Goal: Information Seeking & Learning: Find specific page/section

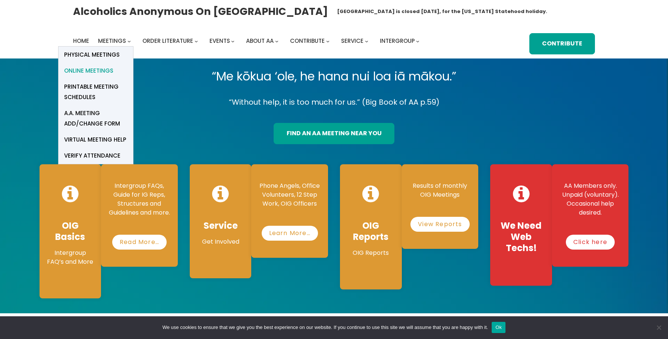
click at [97, 70] on span "Online Meetings" at bounding box center [88, 71] width 49 height 10
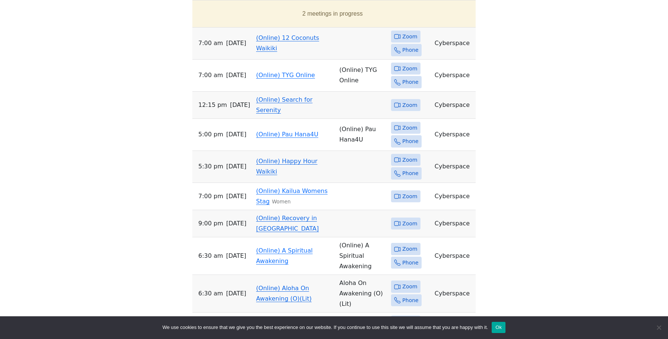
click at [275, 32] on td "(Online) 12 Coconuts Waikiki" at bounding box center [294, 44] width 83 height 32
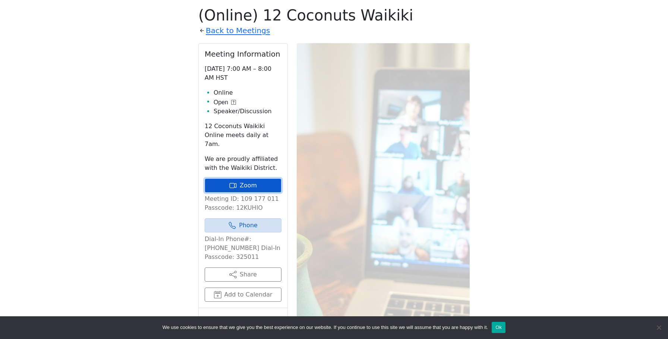
click at [245, 179] on link "Zoom" at bounding box center [243, 186] width 77 height 14
